Goal: Task Accomplishment & Management: Complete application form

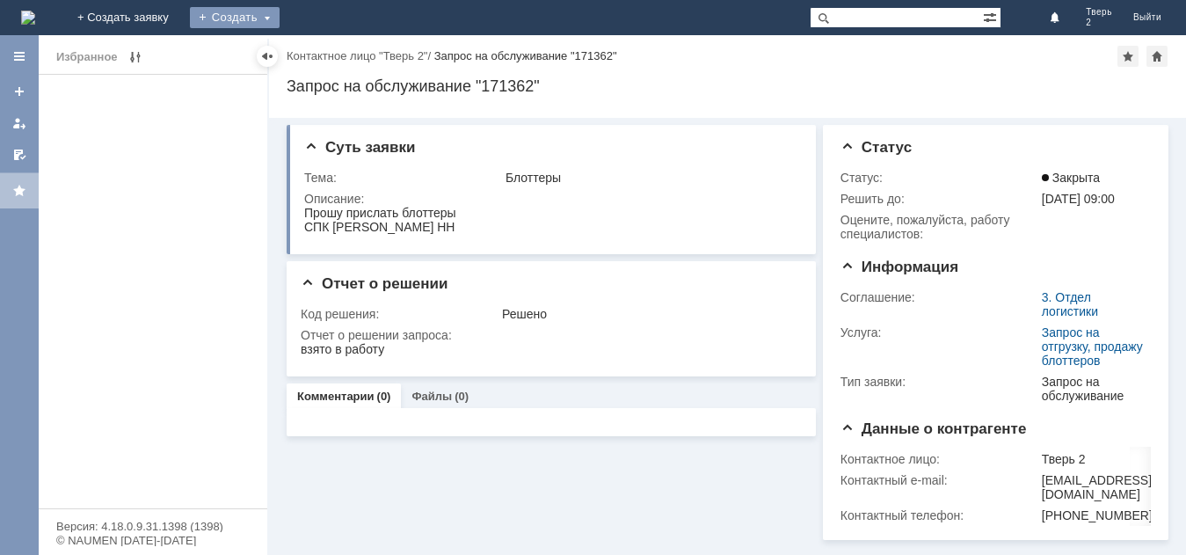
click at [280, 13] on div "Создать" at bounding box center [235, 17] width 90 height 21
click at [327, 50] on link "Заявка" at bounding box center [260, 52] width 134 height 21
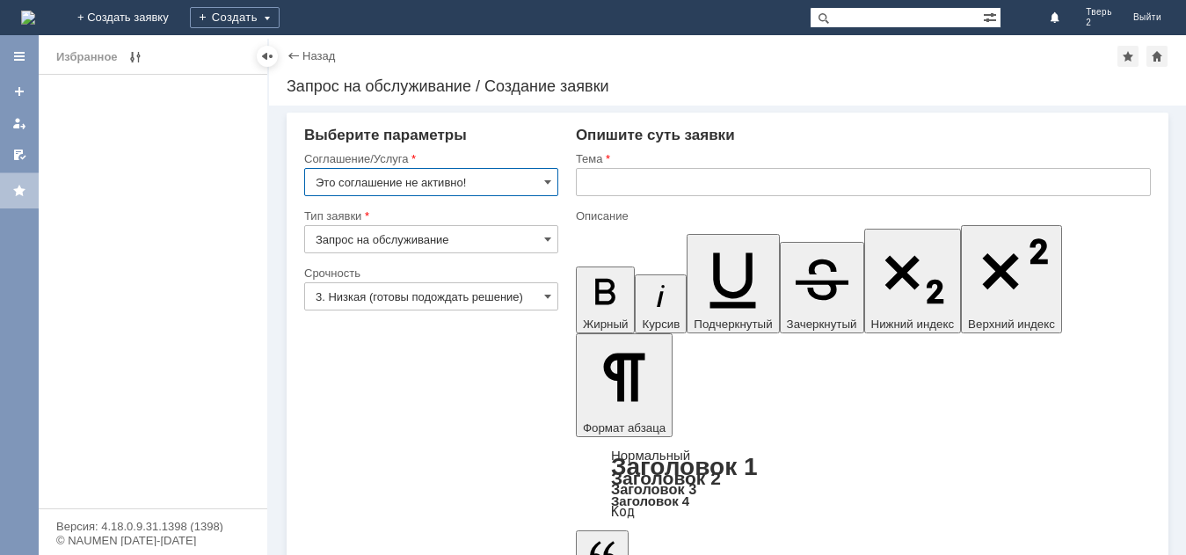
click at [492, 178] on input "Это соглашение не активно!" at bounding box center [431, 182] width 254 height 28
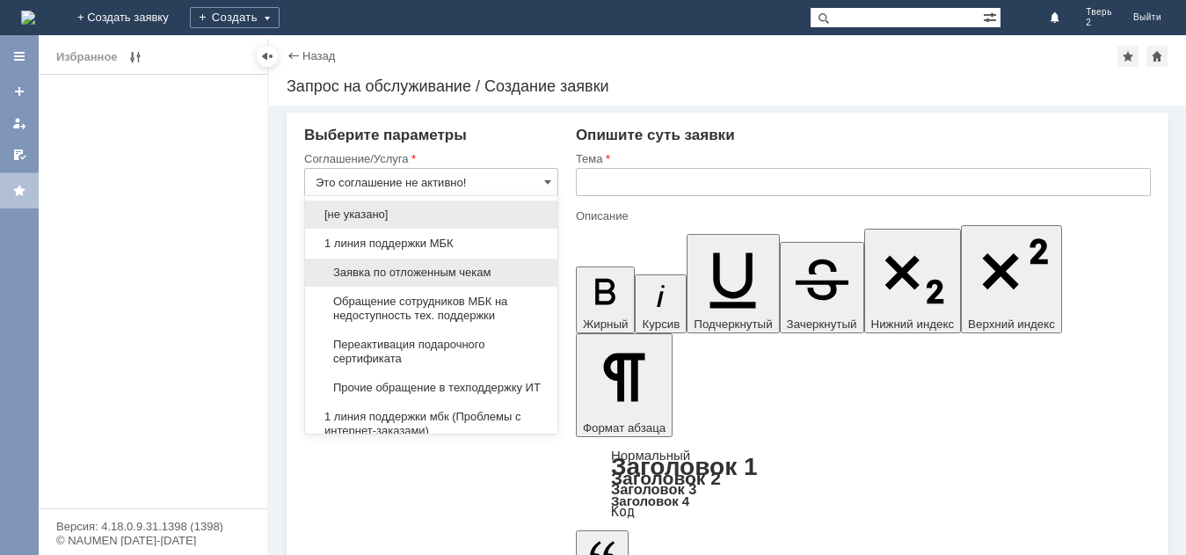
click at [429, 274] on span "Заявка по отложенным чекам" at bounding box center [431, 273] width 231 height 14
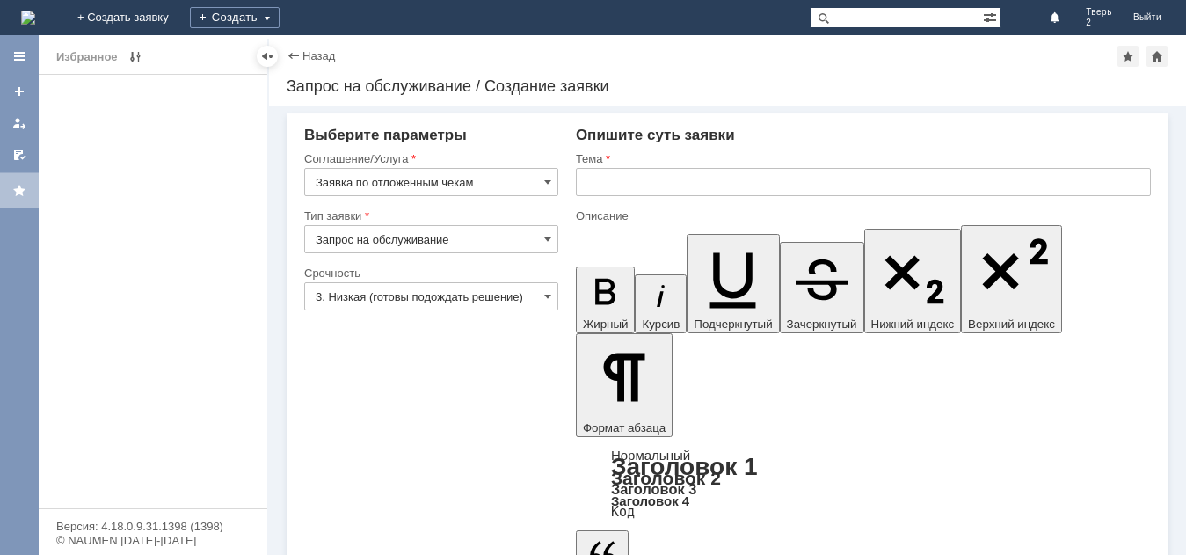
type input "Заявка по отложенным чекам"
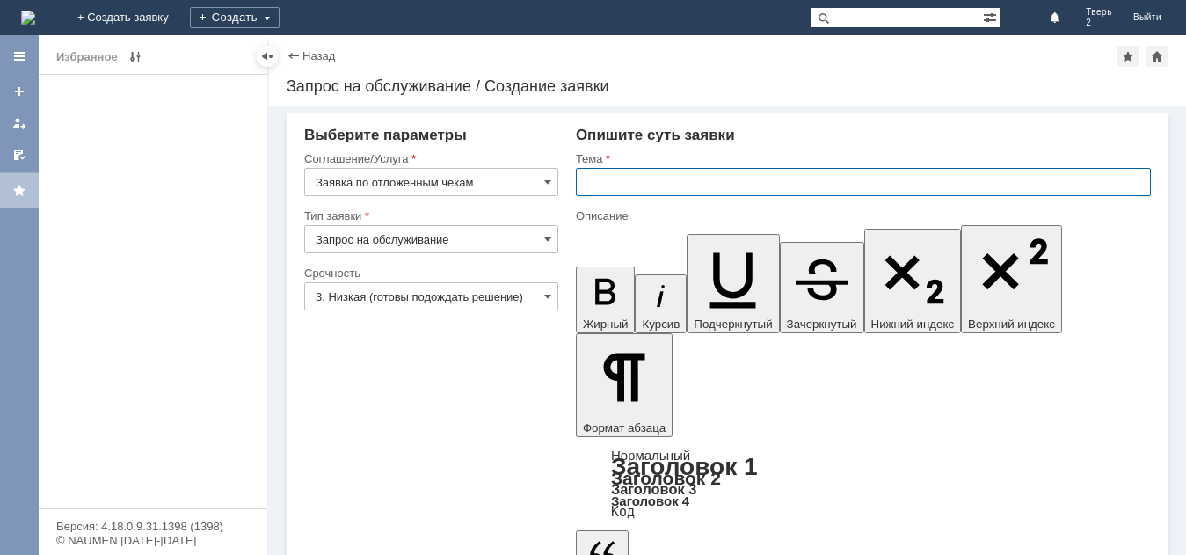
click at [596, 184] on input "text" at bounding box center [863, 182] width 575 height 28
type input "оч.удалить"
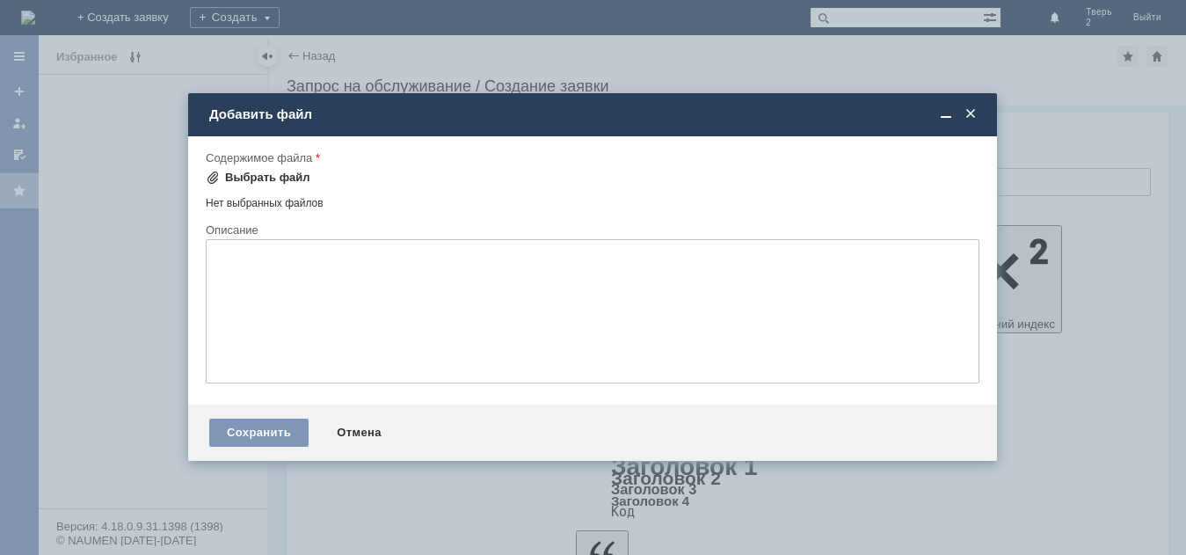
click at [262, 180] on div "Выбрать файл" at bounding box center [267, 178] width 85 height 14
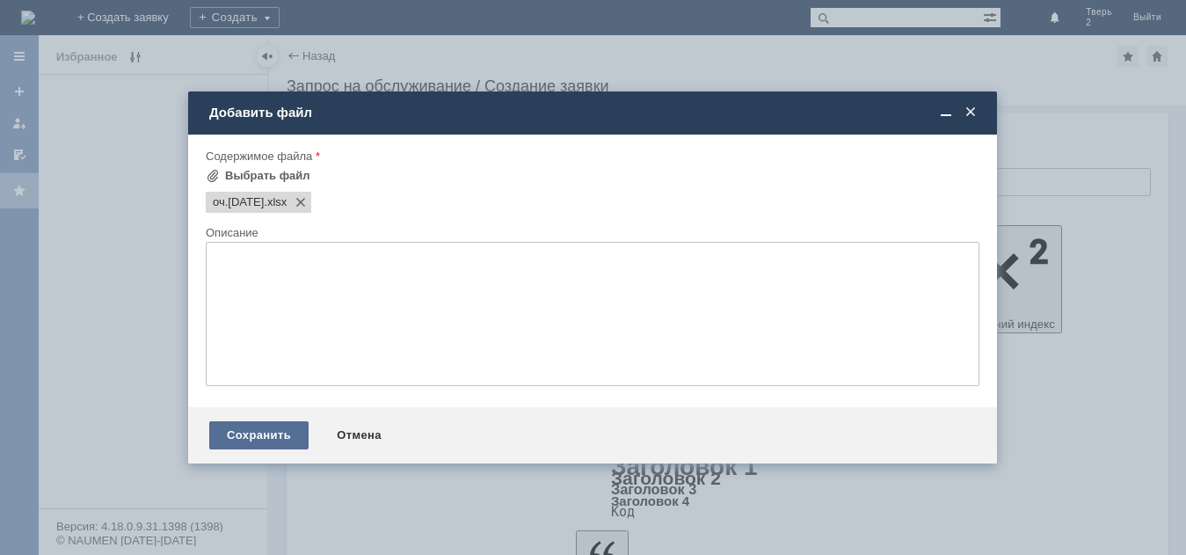
click at [266, 433] on div "Сохранить" at bounding box center [258, 435] width 99 height 28
